Goal: Information Seeking & Learning: Stay updated

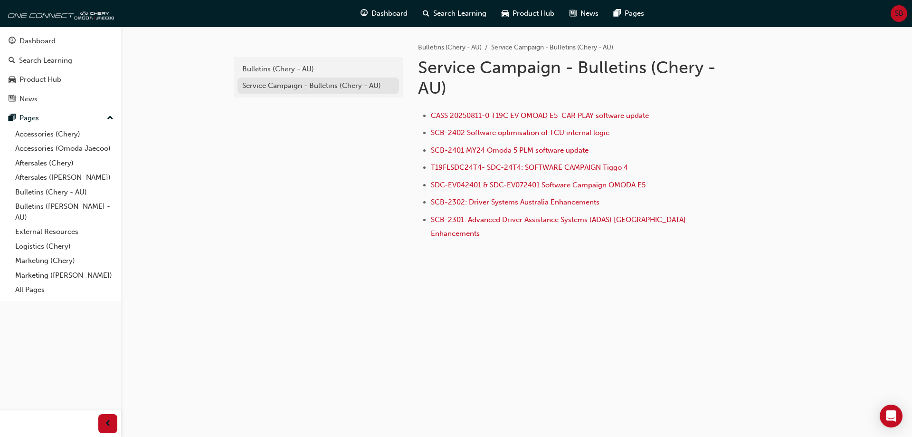
click at [297, 90] on div "Service Campaign - Bulletins (Chery - AU)" at bounding box center [318, 85] width 152 height 11
click at [550, 203] on span "SCB-2302: Driver Systems Australia Enhancements" at bounding box center [515, 202] width 169 height 9
click at [554, 221] on span "SCB-2301: Advanced Driver Assistance Systems (ADAS) [GEOGRAPHIC_DATA] Enhanceme…" at bounding box center [559, 226] width 257 height 22
